Goal: Task Accomplishment & Management: Complete application form

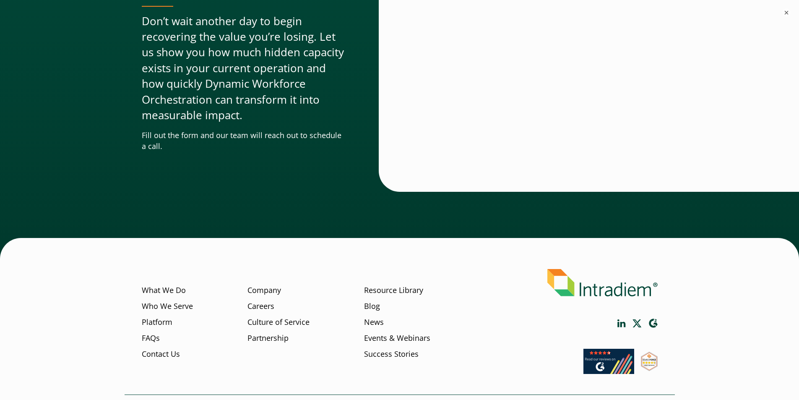
scroll to position [2529, 0]
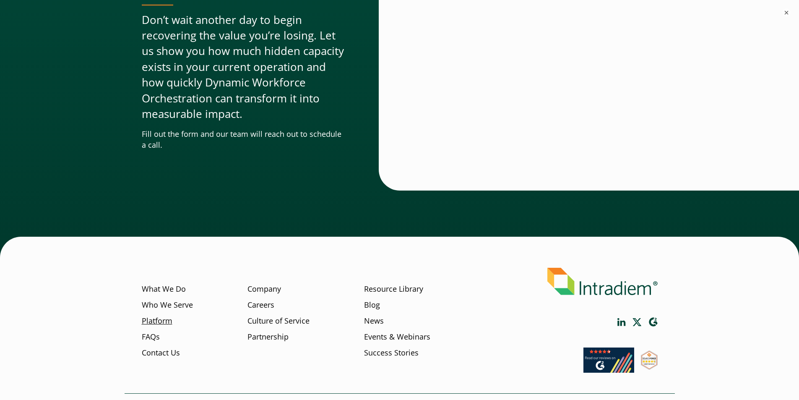
click at [159, 321] on link "Platform" at bounding box center [157, 320] width 31 height 11
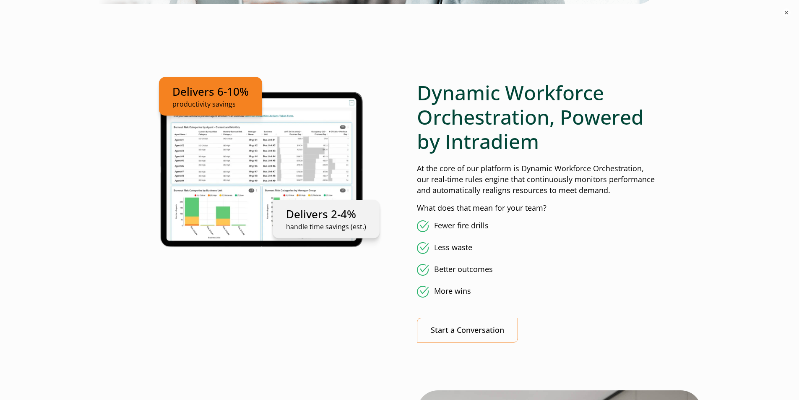
scroll to position [448, 0]
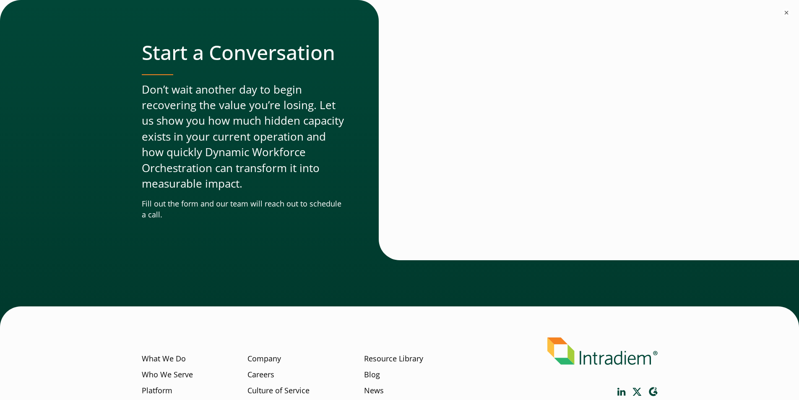
scroll to position [2554, 0]
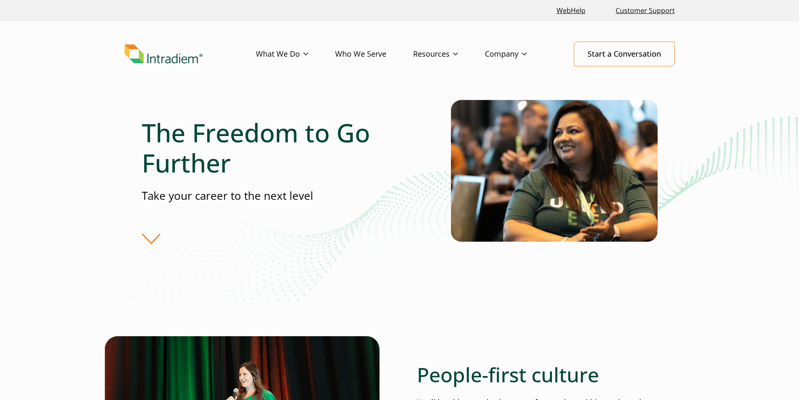
click at [182, 194] on p "Take your career to the next level" at bounding box center [271, 196] width 258 height 16
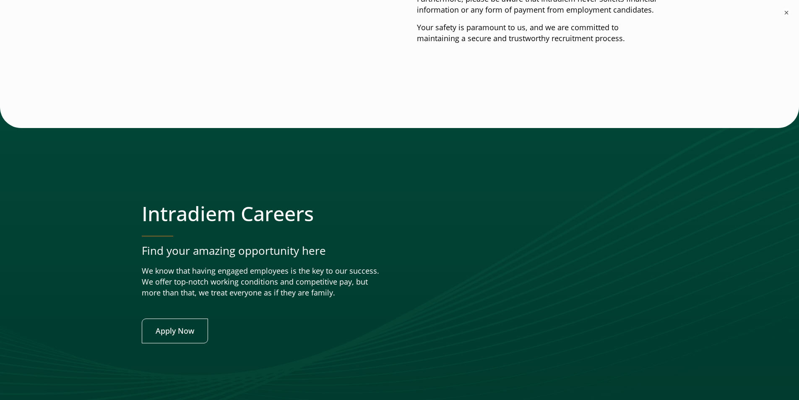
scroll to position [3285, 0]
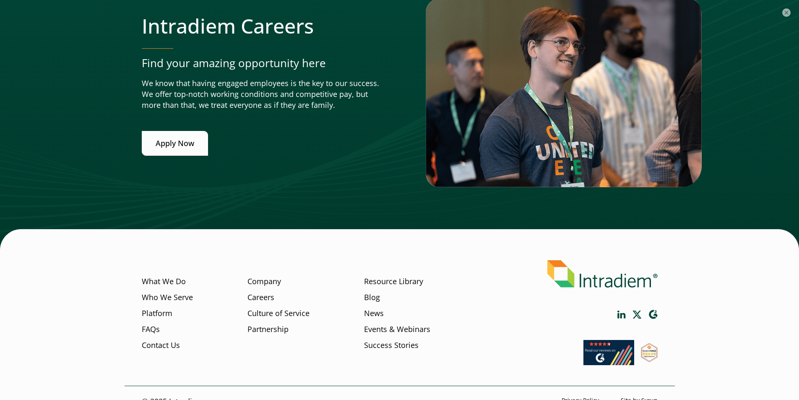
click at [195, 148] on link "Apply Now" at bounding box center [175, 143] width 66 height 25
